Goal: Transaction & Acquisition: Purchase product/service

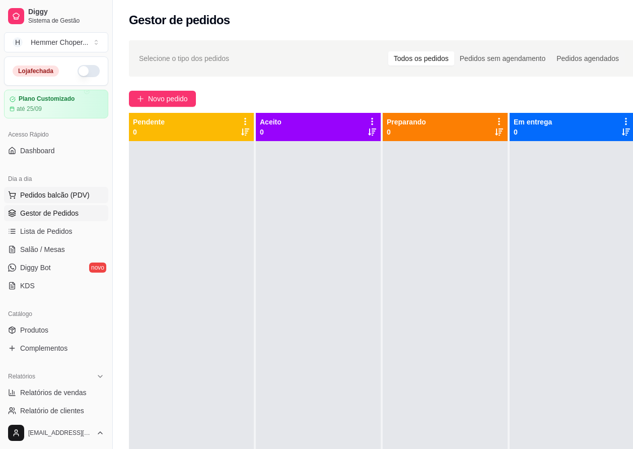
click at [61, 193] on span "Pedidos balcão (PDV)" at bounding box center [55, 195] width 70 height 10
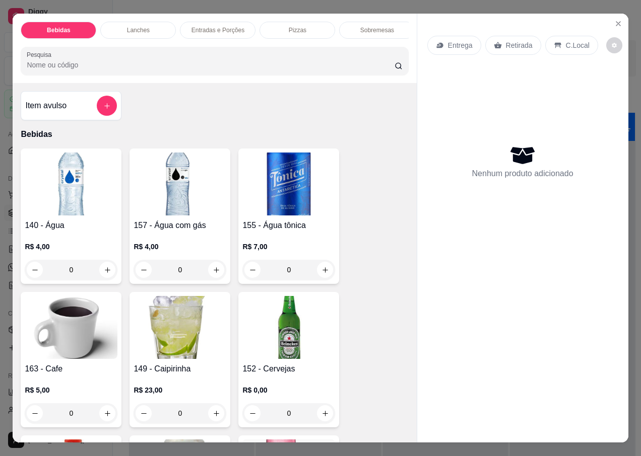
click at [519, 40] on p "Retirada" at bounding box center [519, 45] width 27 height 10
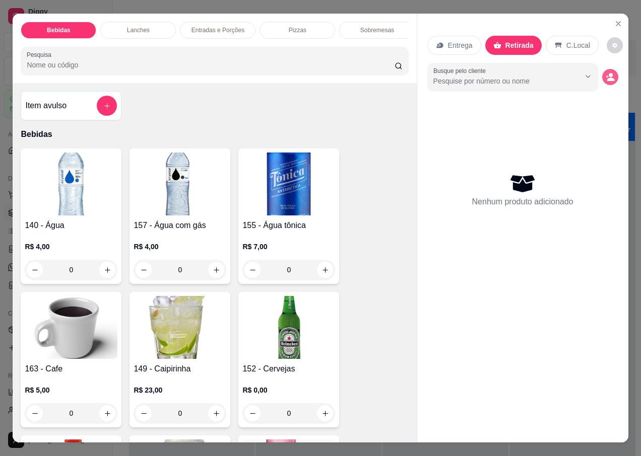
click at [606, 73] on icon "decrease-product-quantity" at bounding box center [610, 77] width 9 height 9
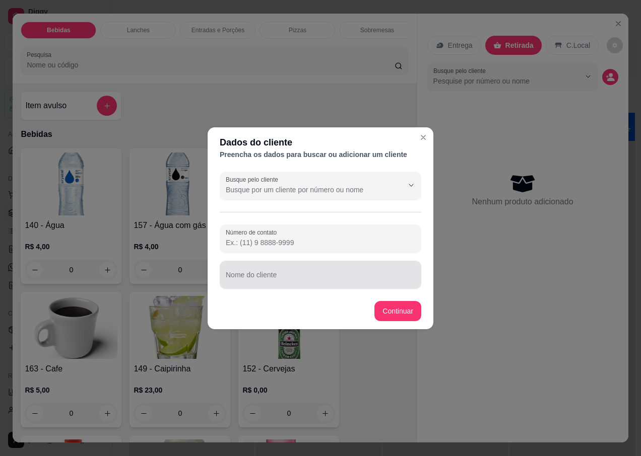
click at [269, 279] on div "Nome do cliente" at bounding box center [321, 275] width 202 height 28
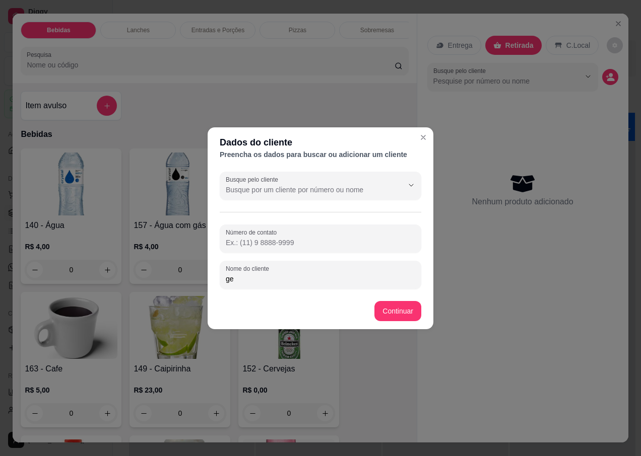
type input "g"
type input "GERSOM"
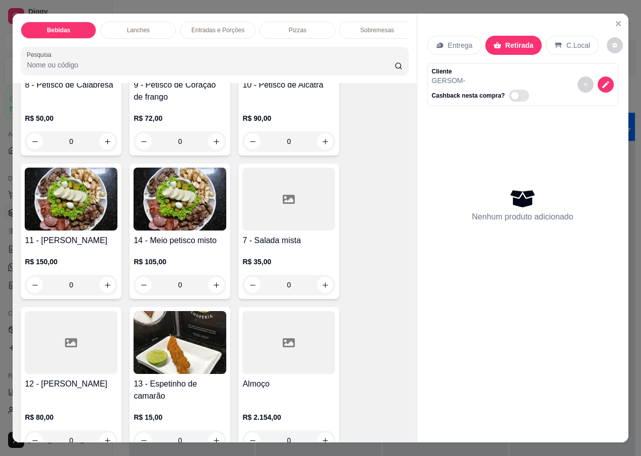
scroll to position [2872, 0]
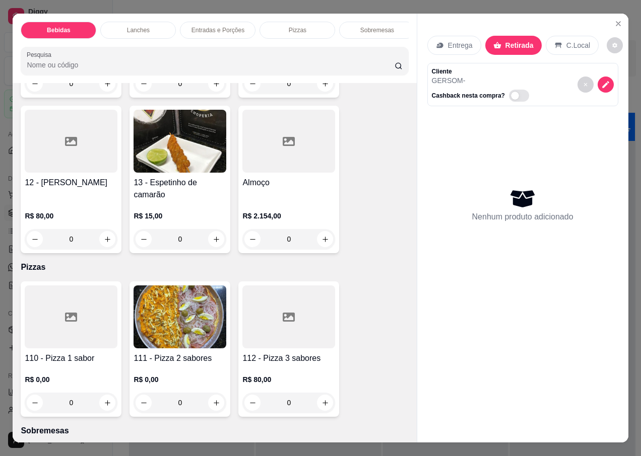
click at [72, 312] on icon at bounding box center [71, 317] width 12 height 12
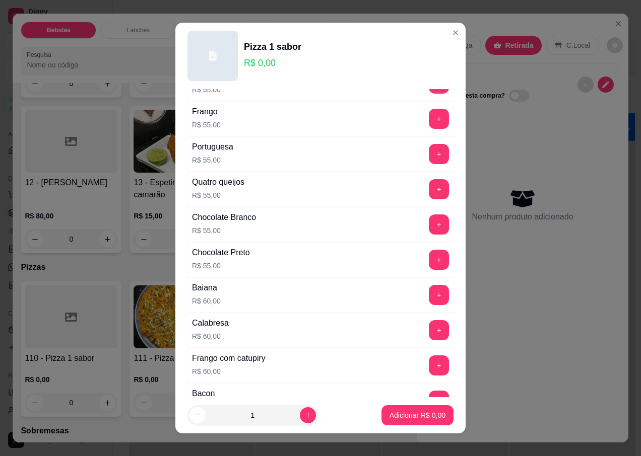
scroll to position [353, 0]
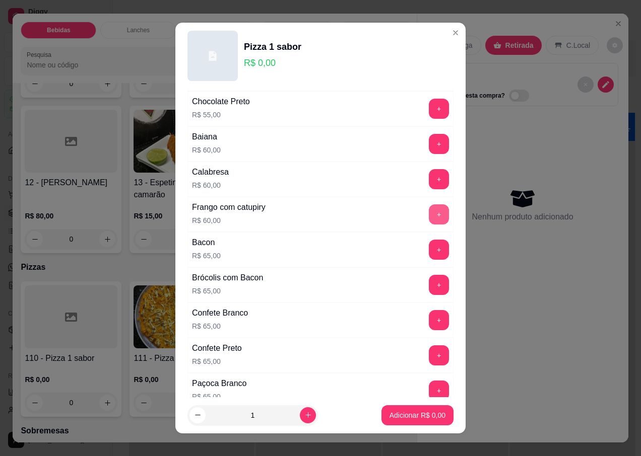
click at [429, 213] on button "+" at bounding box center [439, 215] width 20 height 20
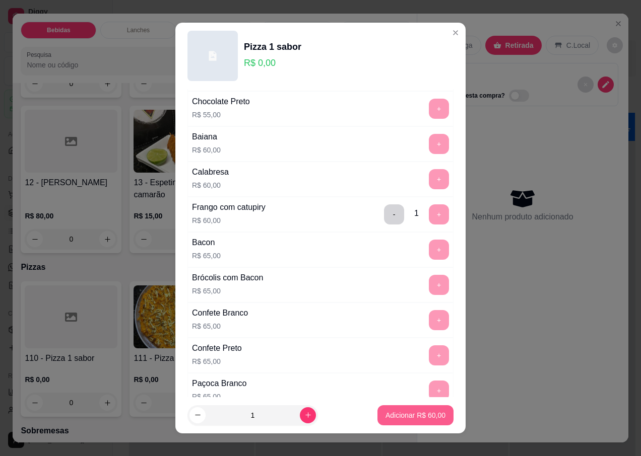
click at [398, 415] on p "Adicionar R$ 60,00" at bounding box center [415, 416] width 60 height 10
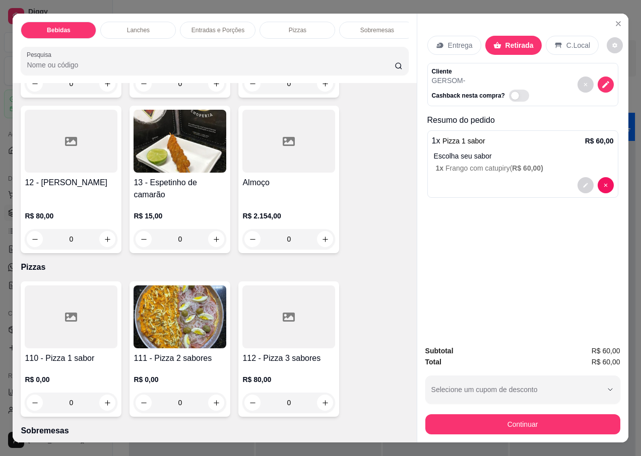
click at [67, 326] on div at bounding box center [71, 317] width 93 height 63
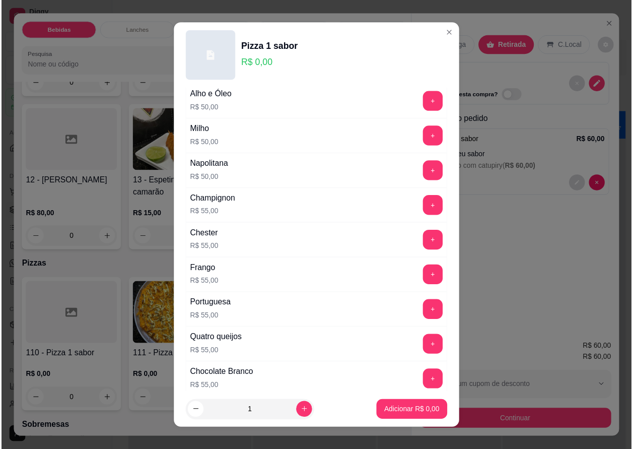
scroll to position [50, 0]
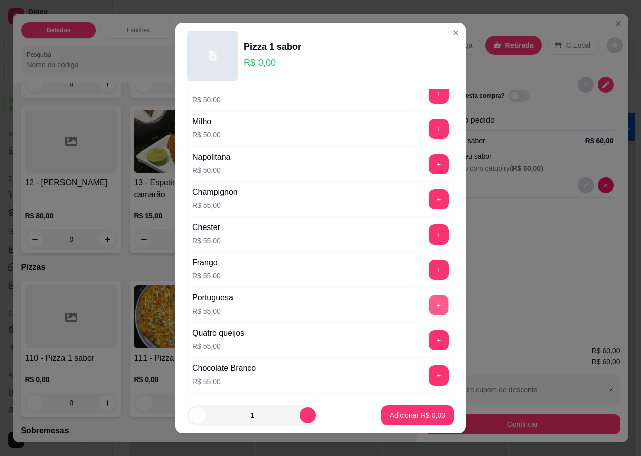
click at [429, 303] on button "+" at bounding box center [439, 306] width 20 height 20
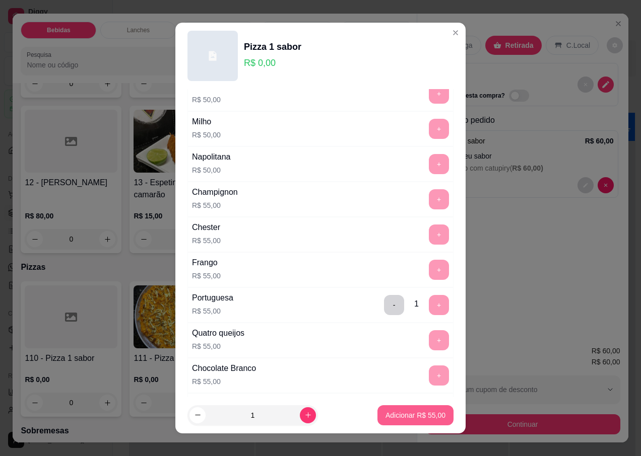
click at [389, 417] on p "Adicionar R$ 55,00" at bounding box center [415, 416] width 60 height 10
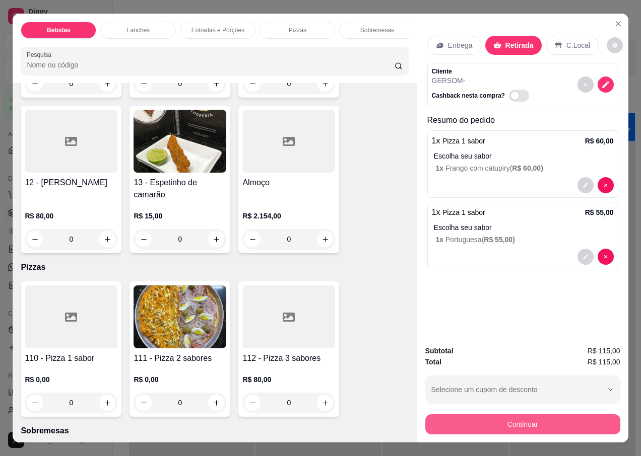
click at [468, 425] on button "Continuar" at bounding box center [522, 425] width 195 height 20
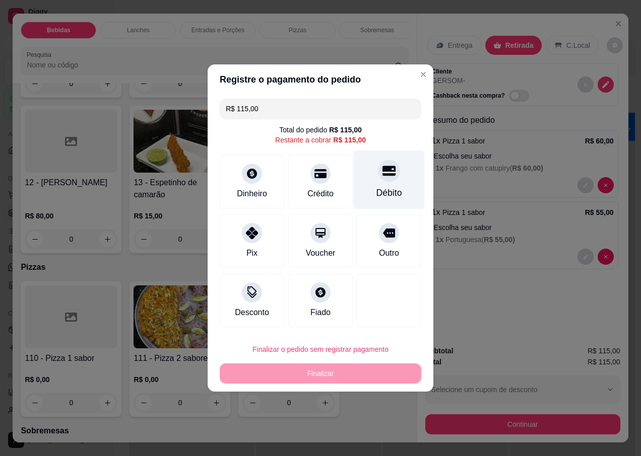
click at [378, 180] on div at bounding box center [389, 171] width 22 height 22
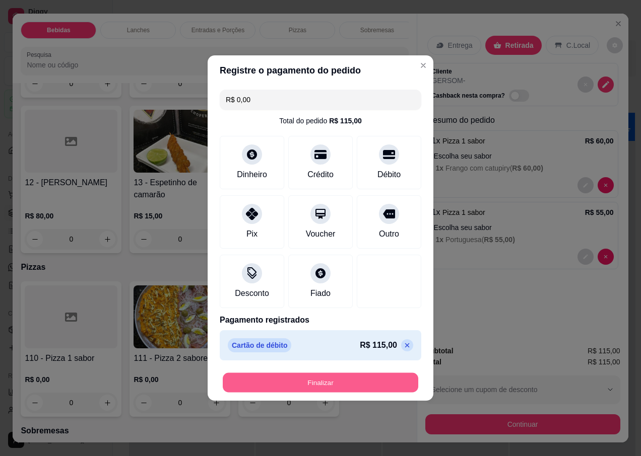
click at [310, 385] on button "Finalizar" at bounding box center [320, 383] width 195 height 20
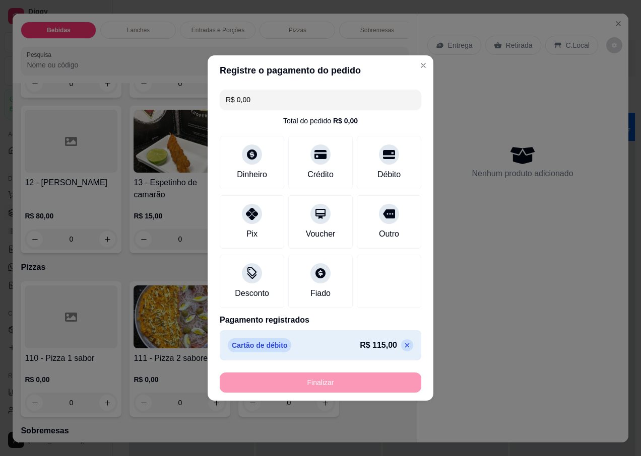
type input "-R$ 115,00"
